Goal: Check status

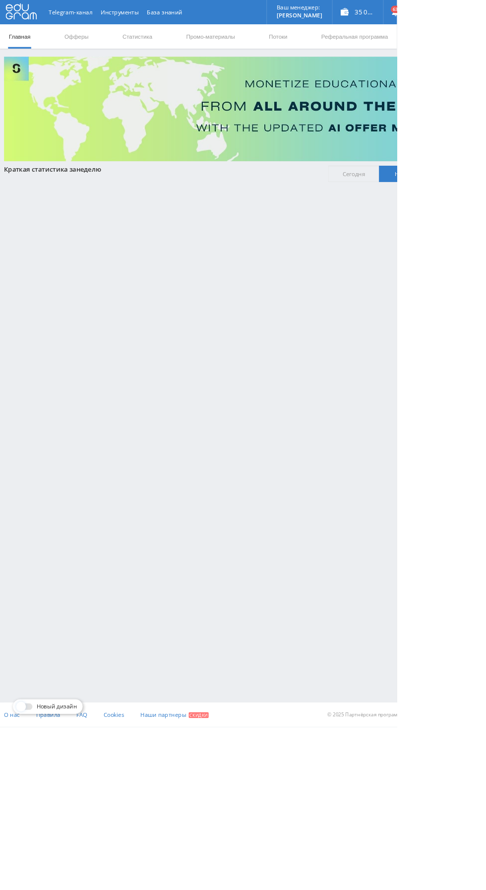
click at [175, 42] on link "Статистика" at bounding box center [168, 45] width 39 height 30
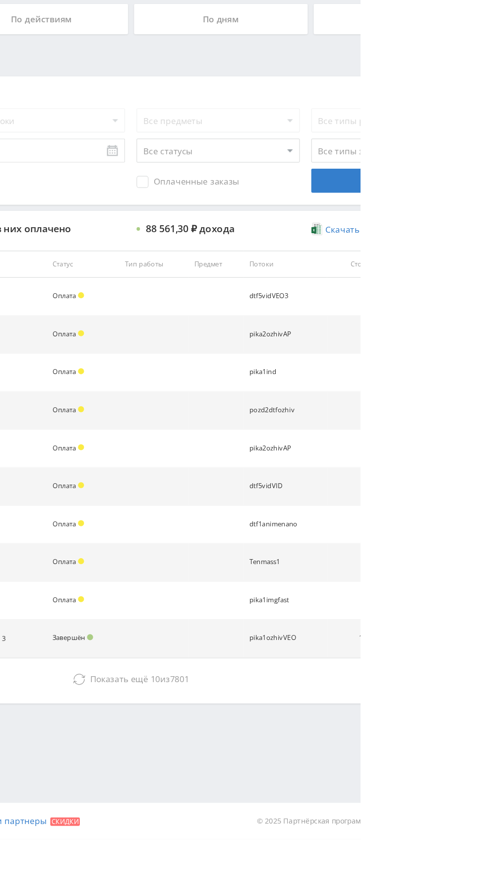
click at [304, 759] on span "Показать ещё" at bounding box center [288, 758] width 48 height 9
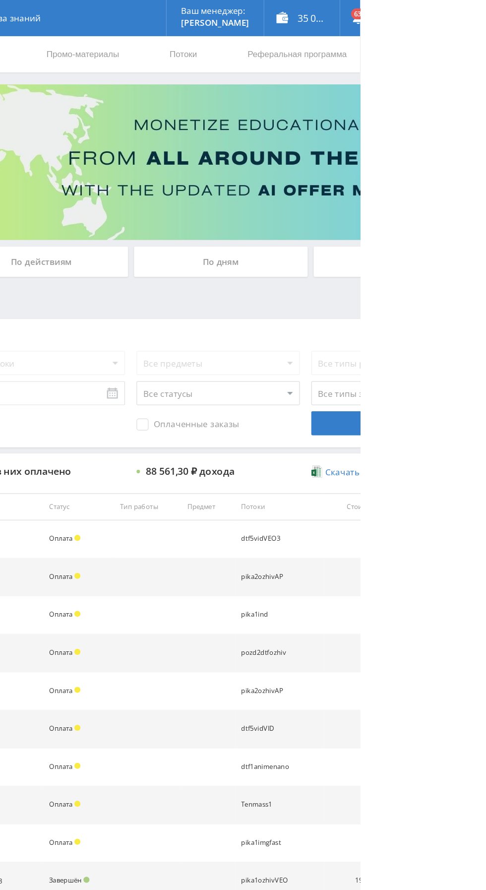
click at [382, 218] on div "По дням" at bounding box center [371, 215] width 143 height 25
click at [0, 0] on input "По дням" at bounding box center [0, 0] width 0 height 0
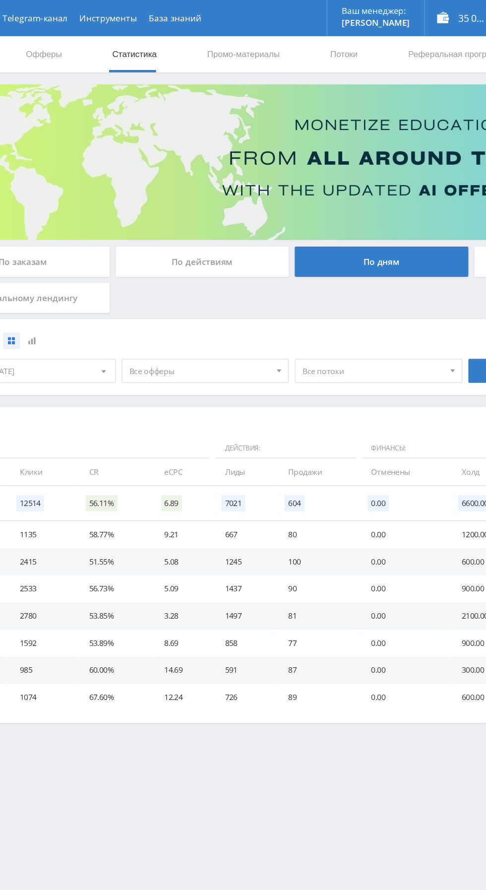
click at [209, 310] on span "Все офферы" at bounding box center [222, 305] width 116 height 19
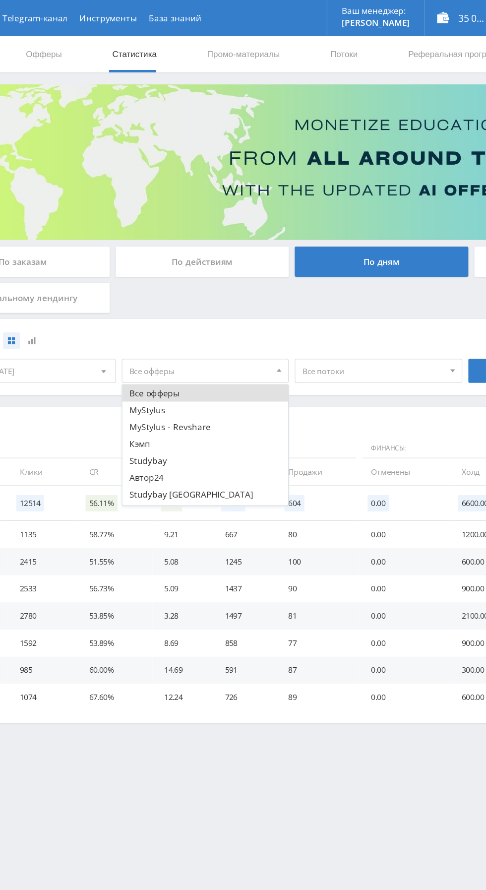
scroll to position [12, 0]
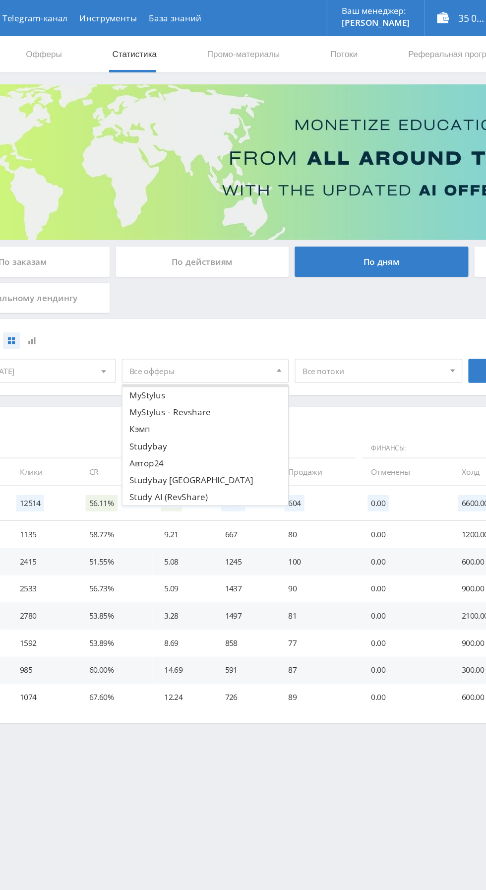
click at [195, 406] on button "Study AI (RevShare)" at bounding box center [226, 409] width 137 height 14
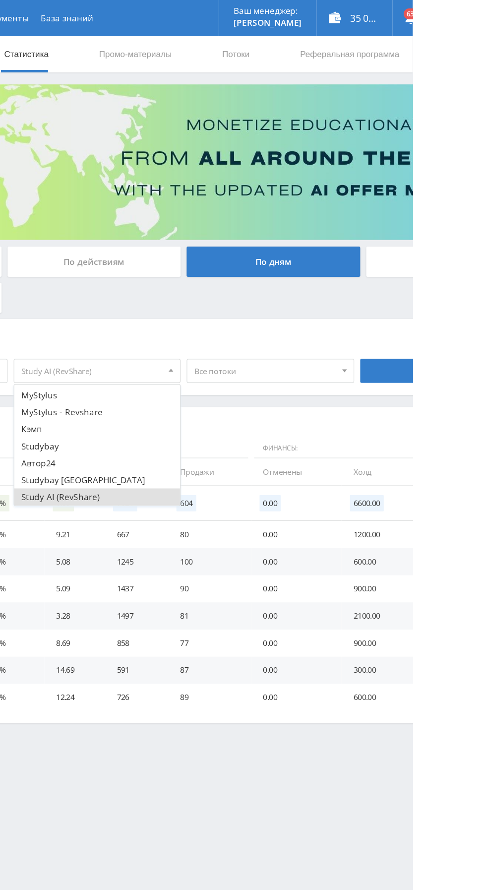
scroll to position [0, 0]
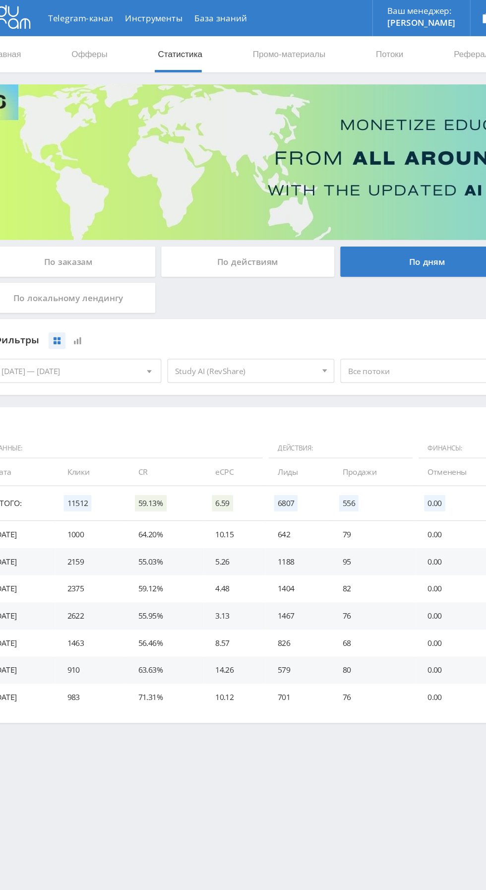
click at [247, 307] on span "Study AI (RevShare)" at bounding box center [222, 305] width 116 height 19
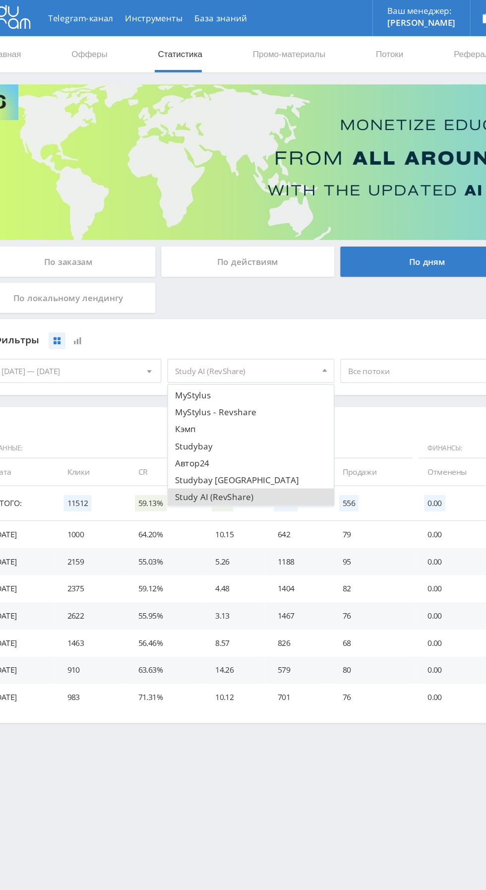
click at [177, 410] on button "Study AI (RevShare)" at bounding box center [226, 409] width 137 height 14
click at [167, 354] on button "Кэмп" at bounding box center [226, 353] width 137 height 14
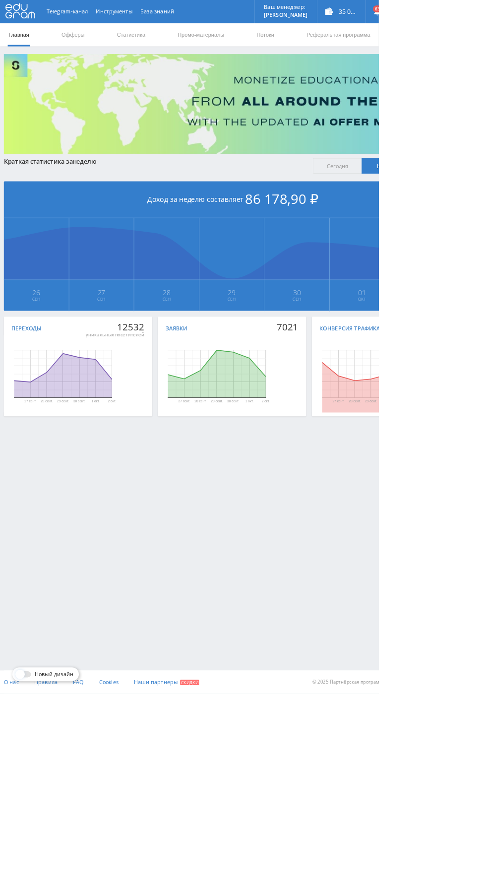
click at [174, 52] on link "Статистика" at bounding box center [168, 45] width 39 height 30
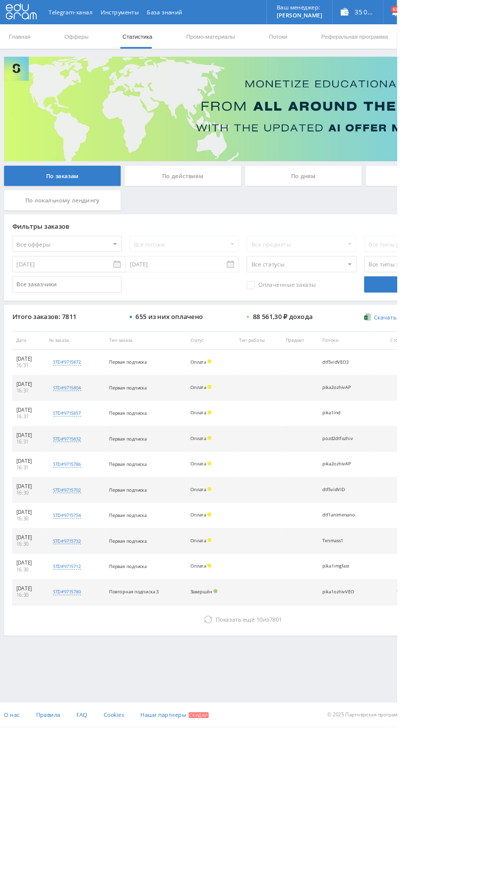
click at [252, 754] on icon at bounding box center [255, 759] width 10 height 10
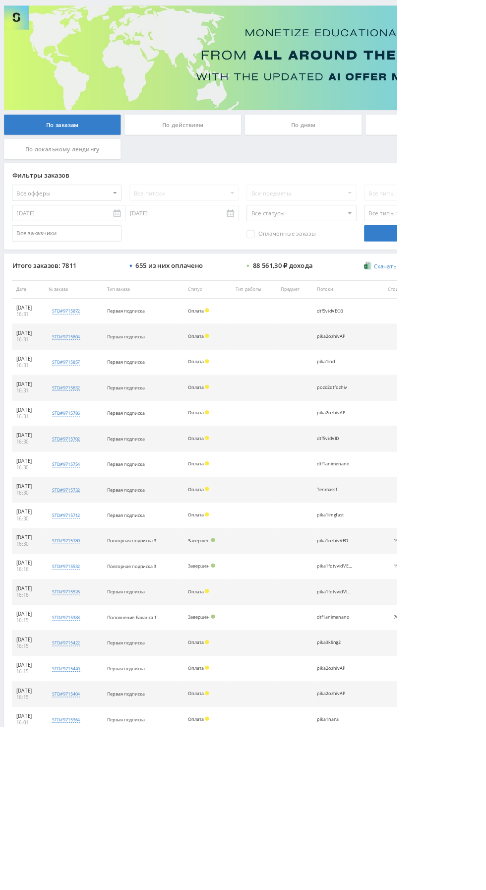
scroll to position [143, 0]
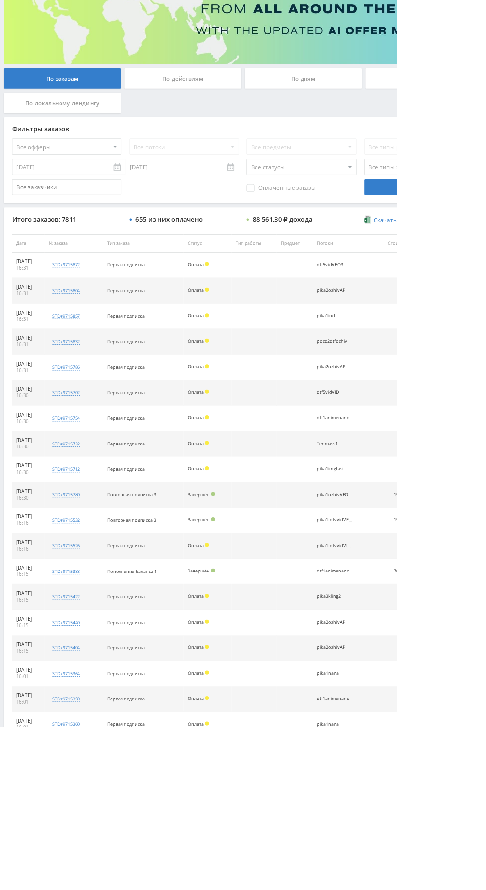
scroll to position [0, 0]
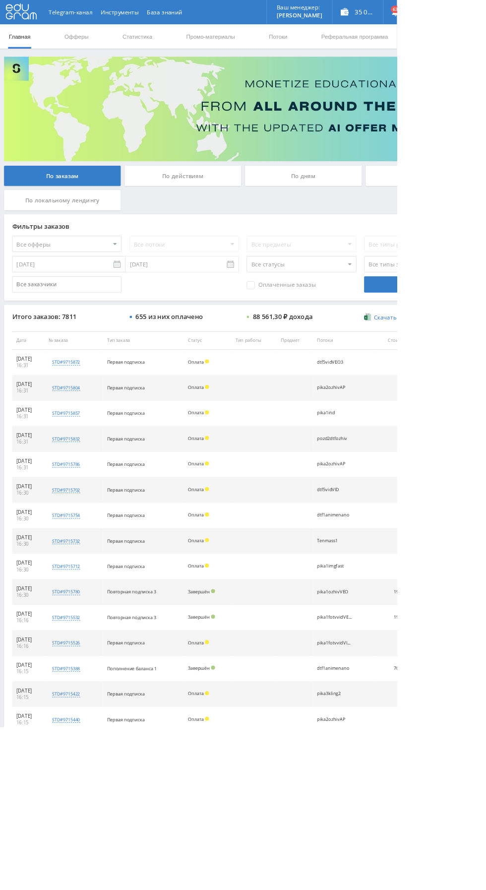
click at [393, 222] on div "По дням" at bounding box center [371, 215] width 143 height 25
click at [0, 0] on input "По дням" at bounding box center [0, 0] width 0 height 0
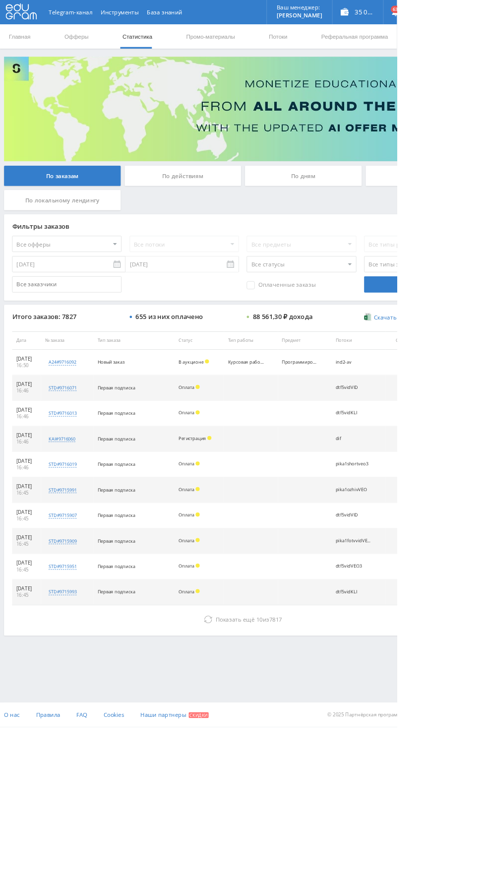
click at [251, 757] on icon at bounding box center [255, 759] width 10 height 10
click at [215, 752] on button "Показать ещё 10 из 7830" at bounding box center [298, 759] width 566 height 20
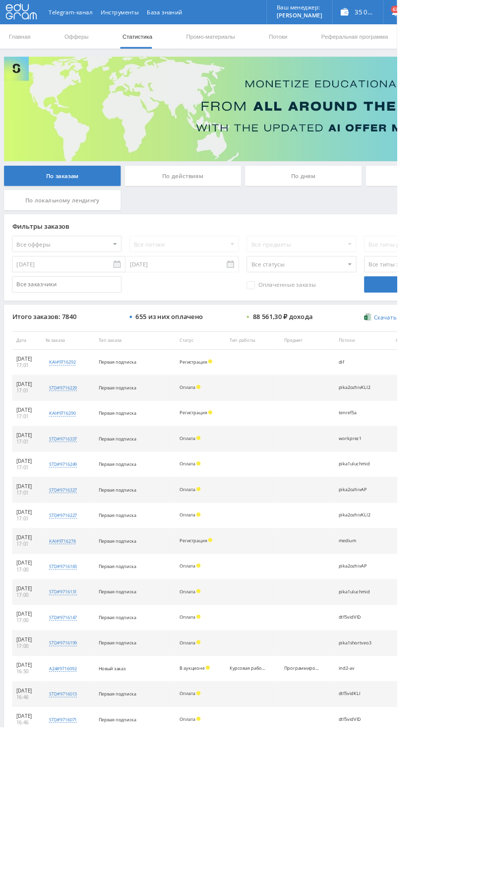
click at [333, 212] on div "По дням" at bounding box center [371, 215] width 143 height 25
click at [0, 0] on input "По дням" at bounding box center [0, 0] width 0 height 0
